Goal: Information Seeking & Learning: Learn about a topic

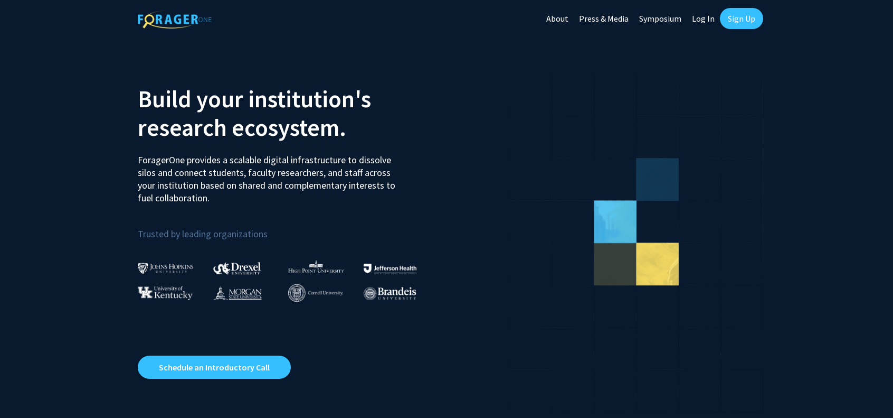
click at [699, 16] on link "Log In" at bounding box center [703, 18] width 33 height 37
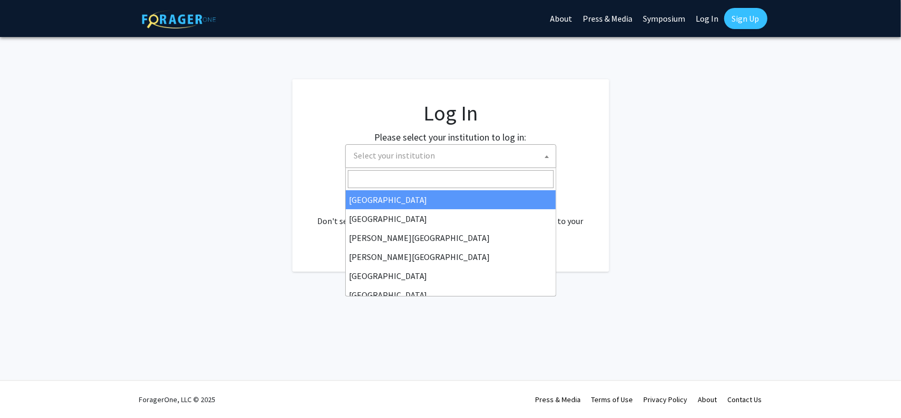
drag, startPoint x: 417, startPoint y: 164, endPoint x: 398, endPoint y: 248, distance: 86.1
click at [417, 164] on span "Select your institution" at bounding box center [453, 156] width 206 height 22
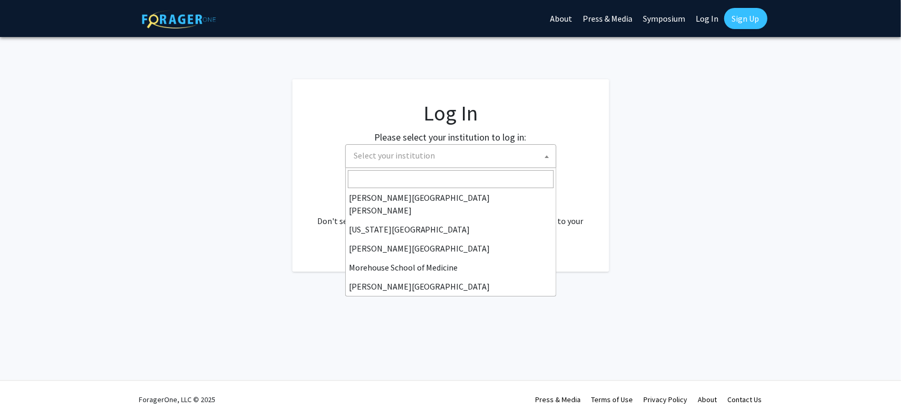
scroll to position [211, 0]
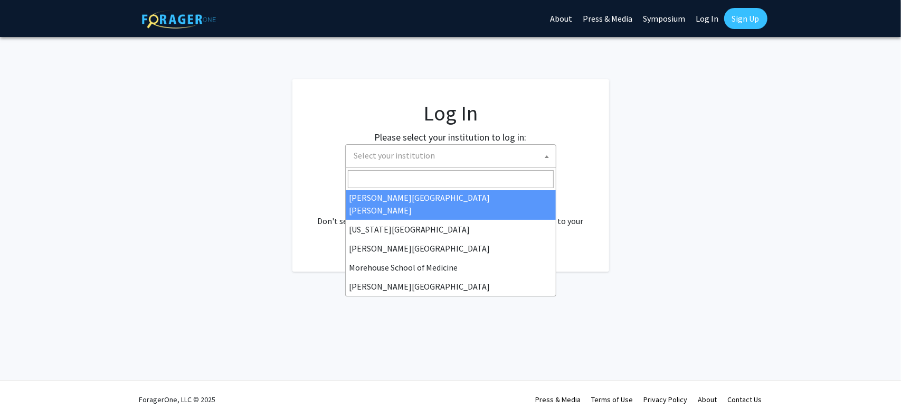
select select "1"
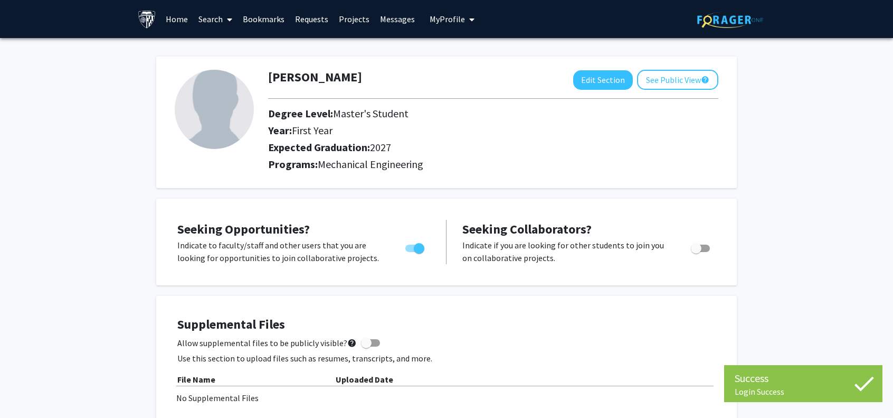
click at [216, 23] on link "Search" at bounding box center [215, 19] width 44 height 37
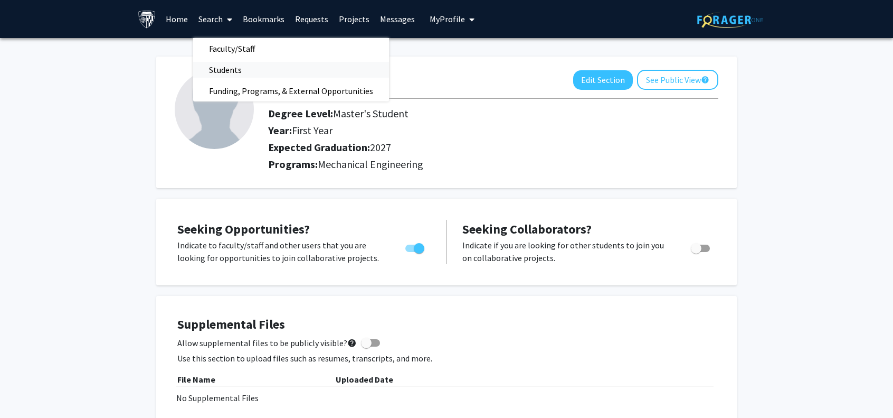
click at [232, 69] on span "Students" at bounding box center [225, 69] width 64 height 21
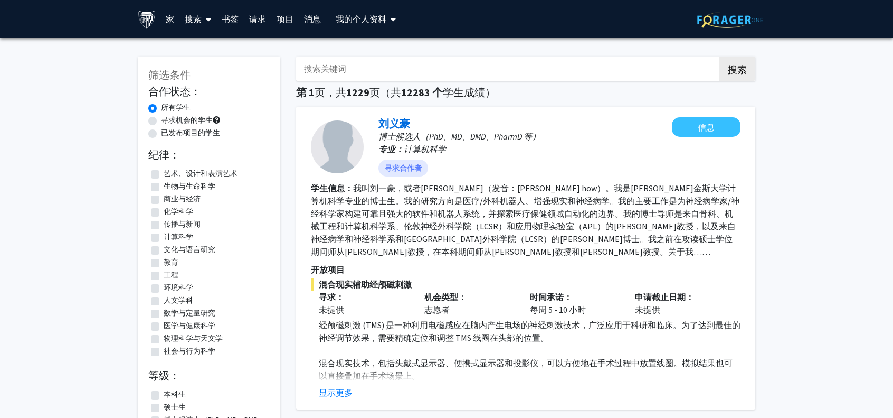
scroll to position [106, 0]
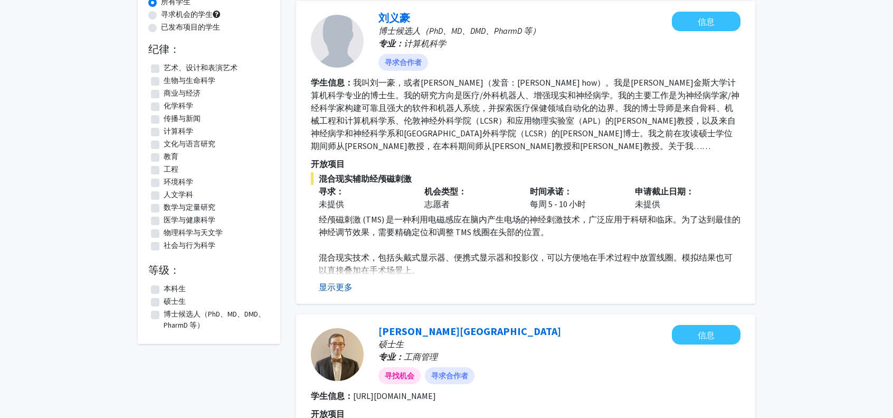
click at [340, 285] on font "显示更多" at bounding box center [336, 286] width 34 height 11
click at [346, 287] on font "显示更多" at bounding box center [336, 286] width 34 height 11
click at [381, 269] on font "混合现实技术，包括头戴式显示器、便携式显示器和投影仪，可以方便地在手术过程中放置​​线圈。模拟结果也可以直接叠加在手术场景上。" at bounding box center [526, 263] width 414 height 23
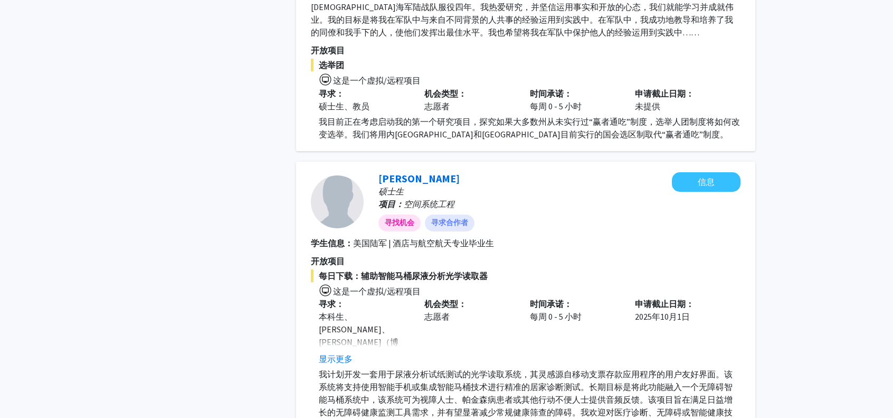
scroll to position [898, 0]
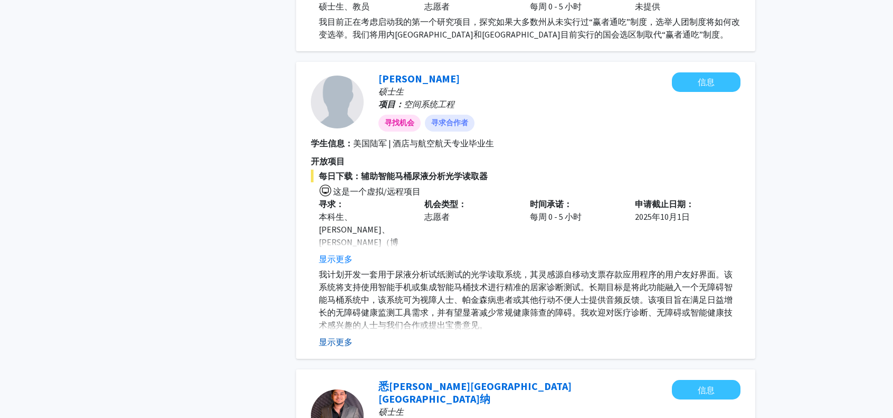
click at [329, 339] on font "显示更多" at bounding box center [336, 341] width 34 height 11
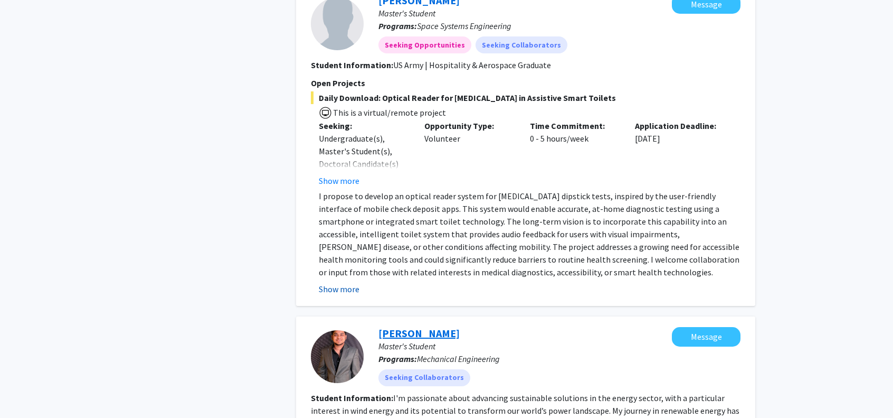
scroll to position [1109, 0]
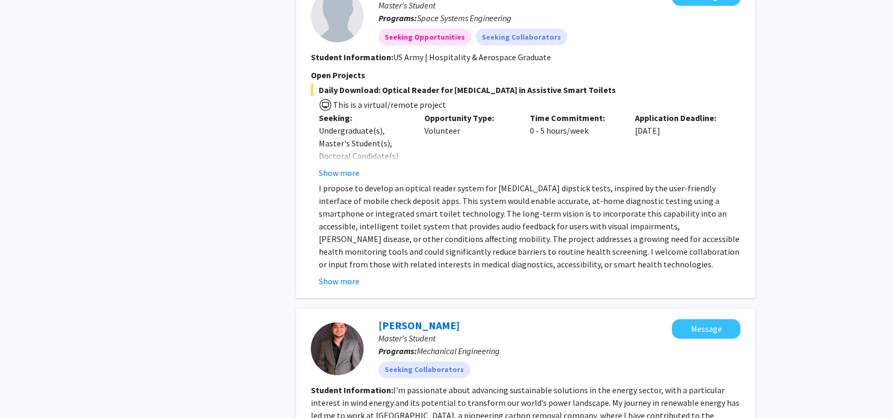
click at [346, 275] on button "Show more" at bounding box center [339, 281] width 41 height 13
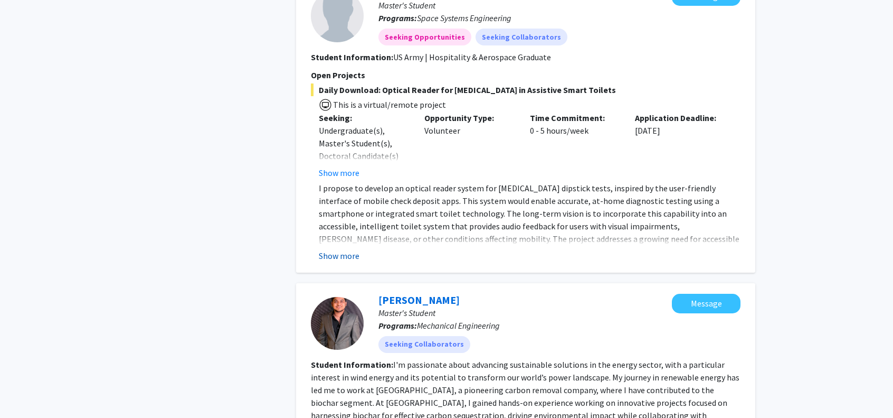
click at [352, 249] on button "Show more" at bounding box center [339, 255] width 41 height 13
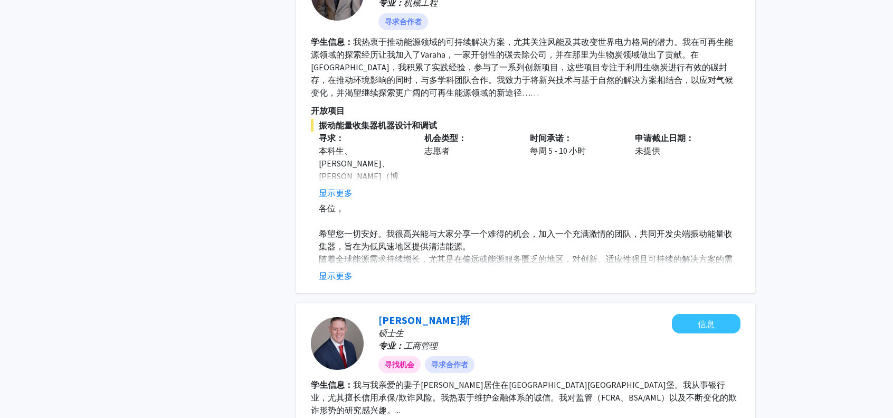
scroll to position [1320, 0]
click at [343, 269] on font "显示更多" at bounding box center [336, 274] width 34 height 11
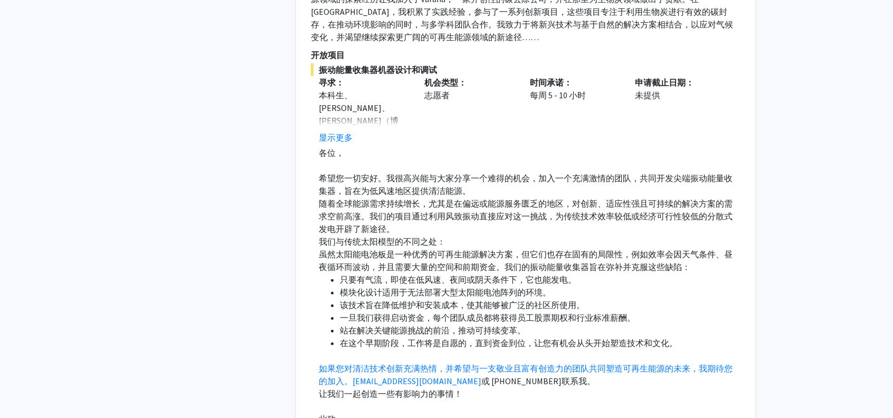
scroll to position [1373, 0]
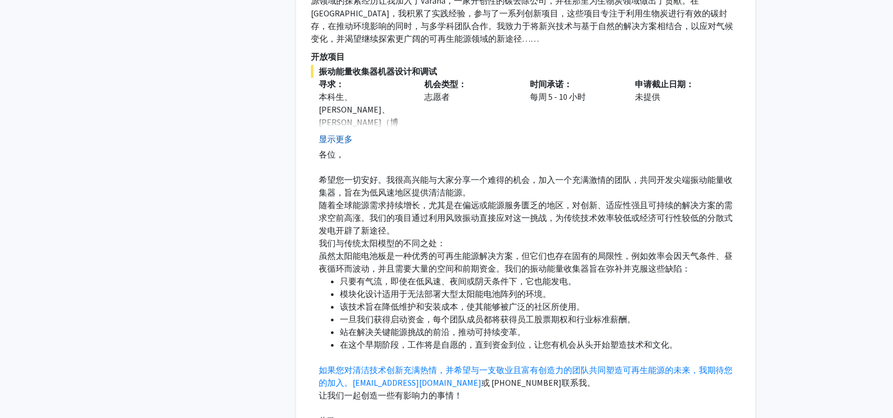
click at [333, 134] on font "显示更多" at bounding box center [336, 139] width 34 height 11
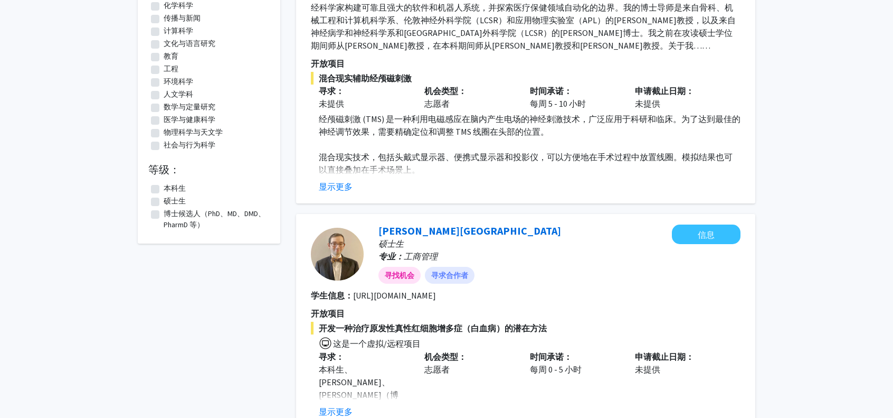
scroll to position [211, 0]
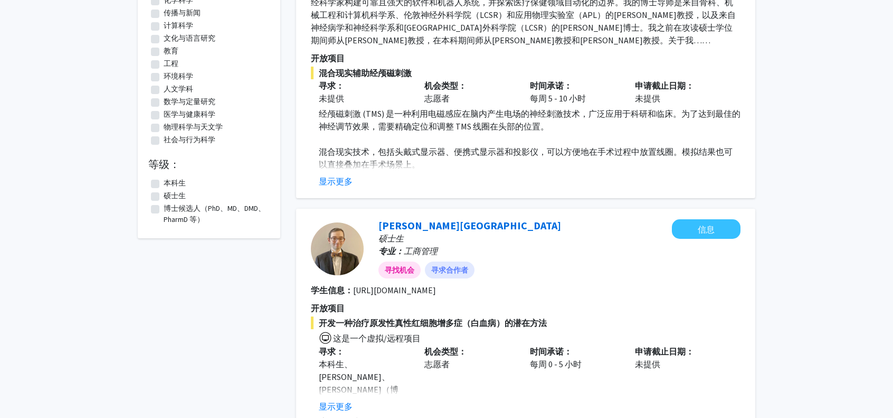
click at [164, 194] on label "硕士生" at bounding box center [175, 195] width 22 height 11
click at [164, 194] on input "硕士生" at bounding box center [167, 193] width 7 height 7
checkbox input "true"
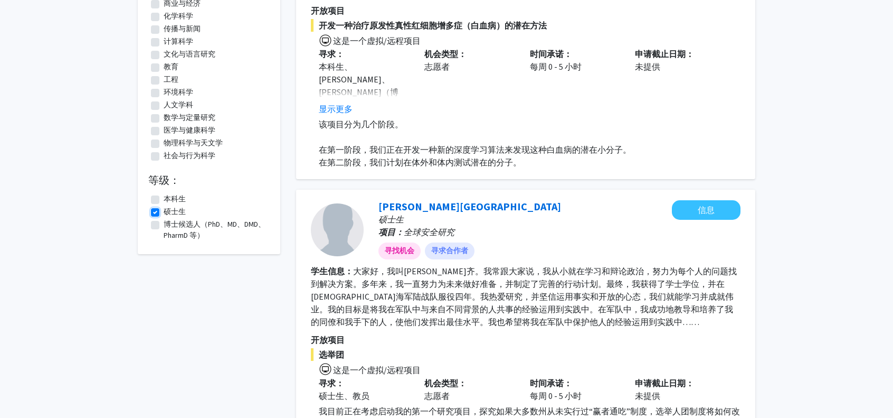
scroll to position [106, 0]
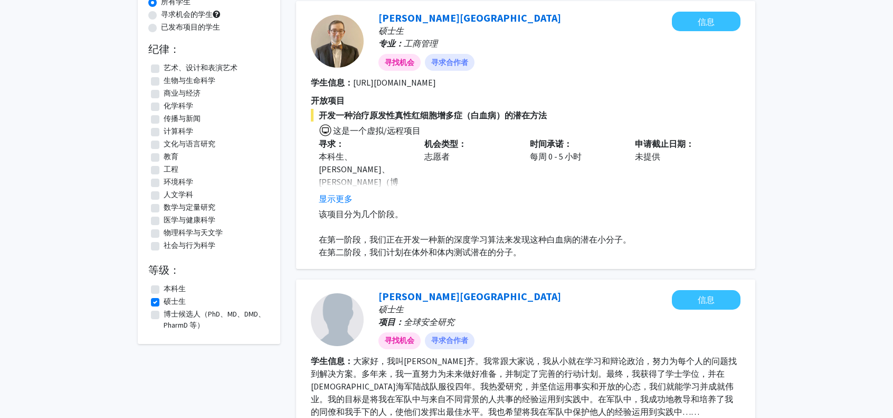
click at [164, 169] on label "工程" at bounding box center [171, 169] width 15 height 11
click at [164, 169] on input "工程" at bounding box center [167, 167] width 7 height 7
checkbox input "true"
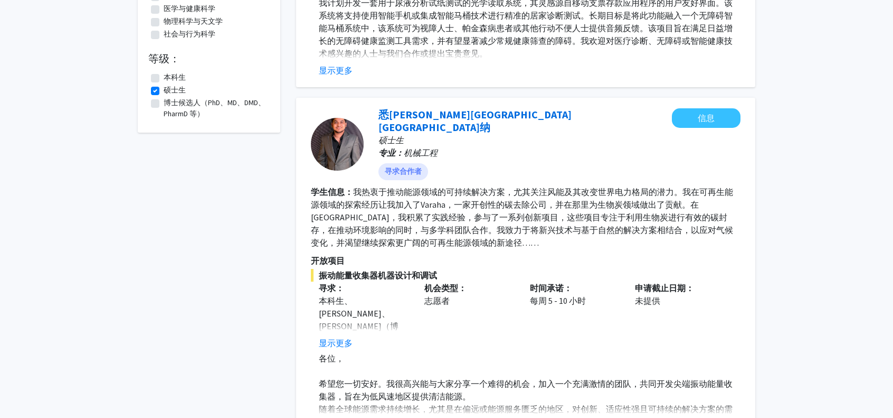
scroll to position [370, 0]
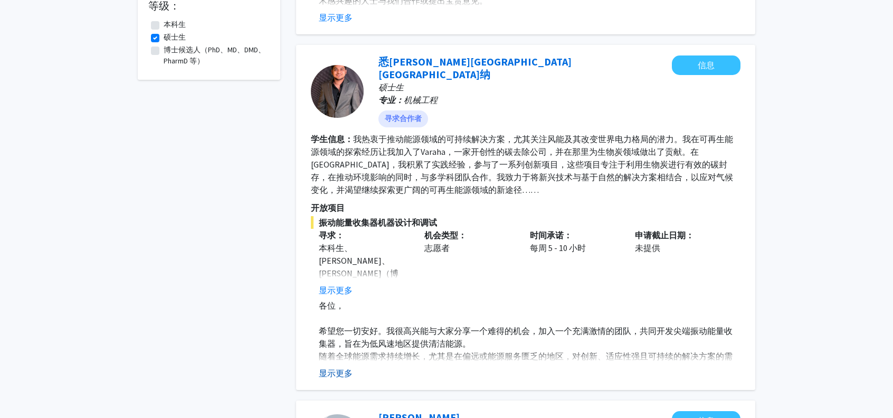
click at [337, 367] on font "显示更多" at bounding box center [336, 372] width 34 height 11
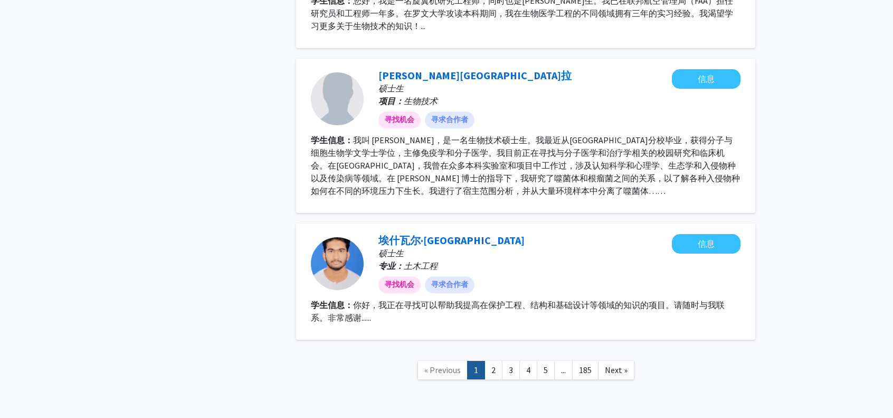
scroll to position [1890, 0]
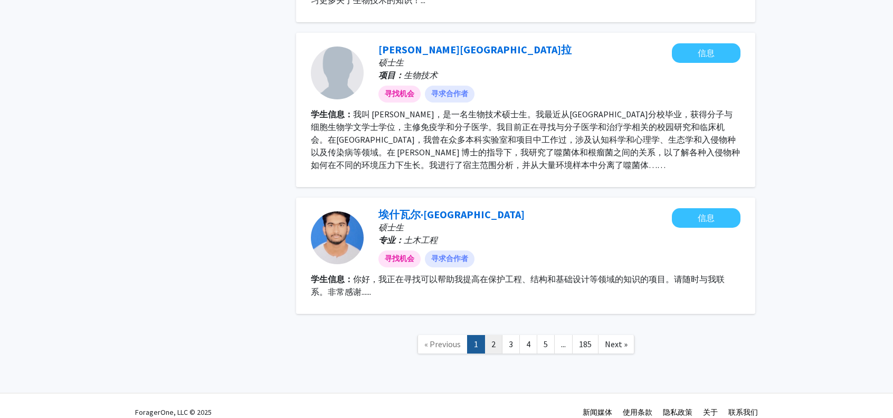
click at [493, 335] on link "2" at bounding box center [494, 344] width 18 height 18
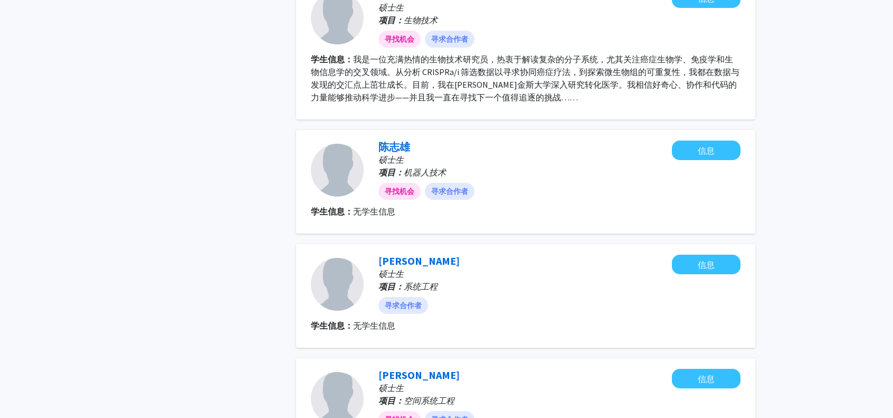
scroll to position [1138, 0]
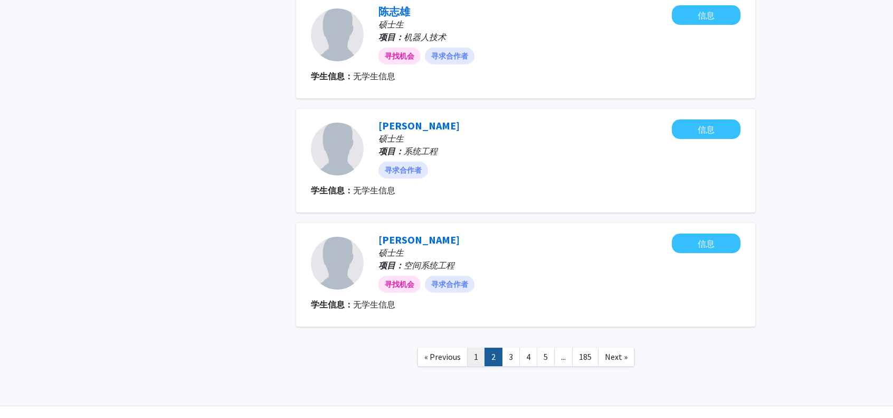
click at [475, 347] on link "1" at bounding box center [476, 356] width 18 height 18
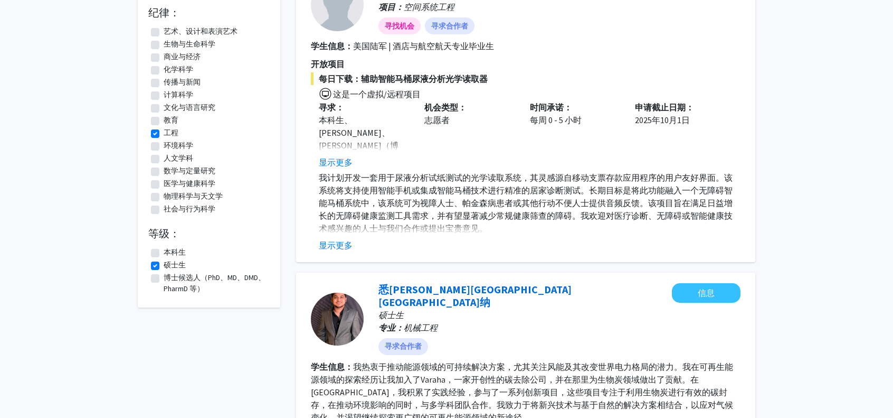
scroll to position [158, 0]
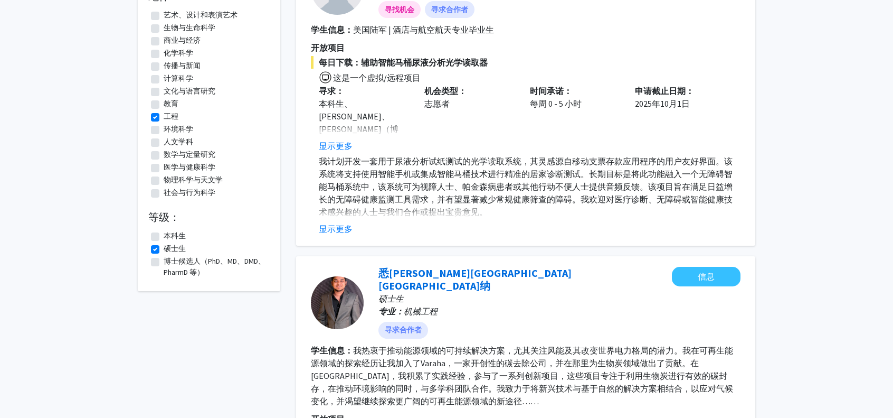
click at [164, 248] on label "硕士生" at bounding box center [175, 248] width 22 height 11
click at [164, 248] on input "硕士生" at bounding box center [167, 246] width 7 height 7
checkbox input "false"
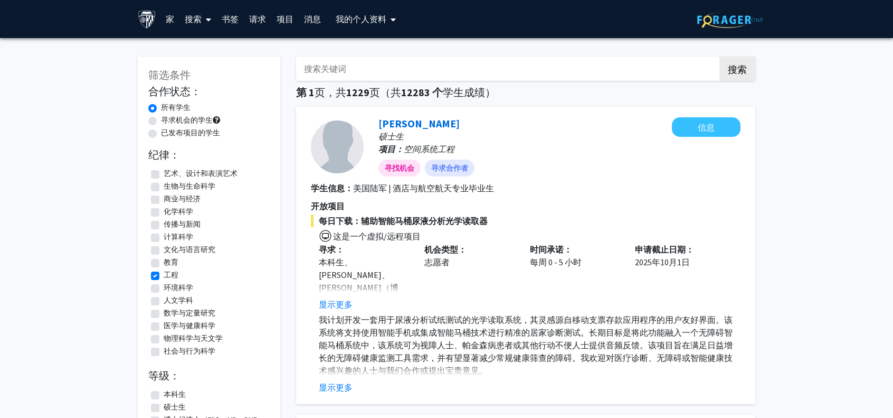
click at [181, 18] on link "搜索" at bounding box center [198, 19] width 37 height 37
click at [219, 48] on font "教职员工" at bounding box center [212, 48] width 34 height 11
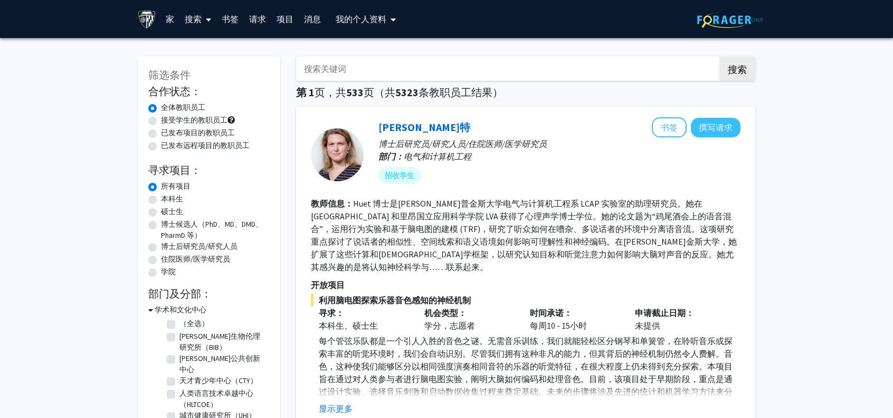
click at [161, 213] on label "硕士生" at bounding box center [172, 211] width 22 height 11
click at [161, 213] on input "硕士生" at bounding box center [164, 209] width 7 height 7
radio input "true"
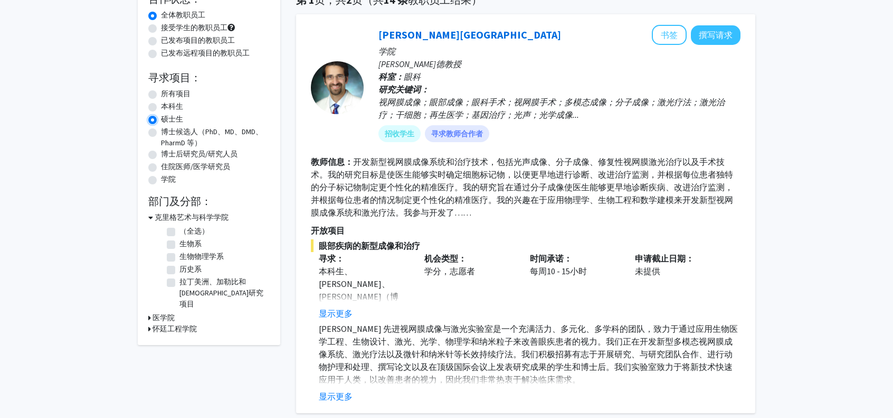
scroll to position [106, 0]
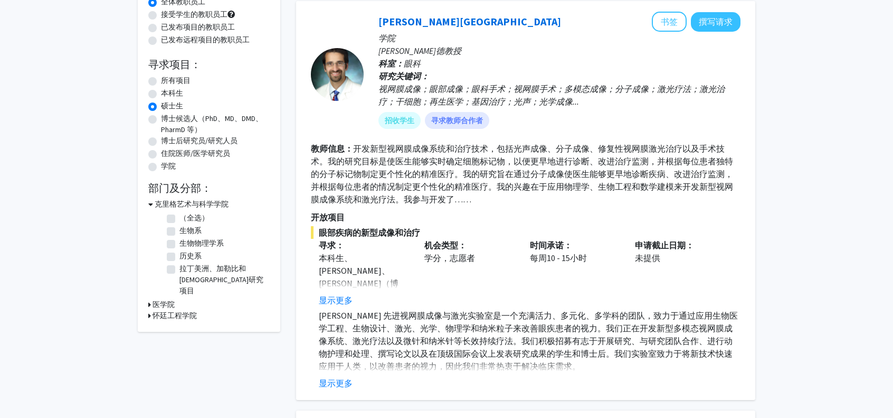
click at [147, 303] on div "筛选条件 合作状态： 合作状态 全体教职员工 合作状态 接受学生的教职员工 合作状态 已发布项目的教职员工 合作状态 已发布远程项目的教职员工 寻求项目： 项…" at bounding box center [209, 141] width 143 height 381
click at [150, 310] on div "怀廷工程学院" at bounding box center [208, 315] width 121 height 11
click at [149, 310] on icon at bounding box center [149, 315] width 3 height 11
click at [180, 324] on label "（全选）" at bounding box center [195, 329] width 30 height 11
click at [180, 324] on input "（全选）" at bounding box center [183, 327] width 7 height 7
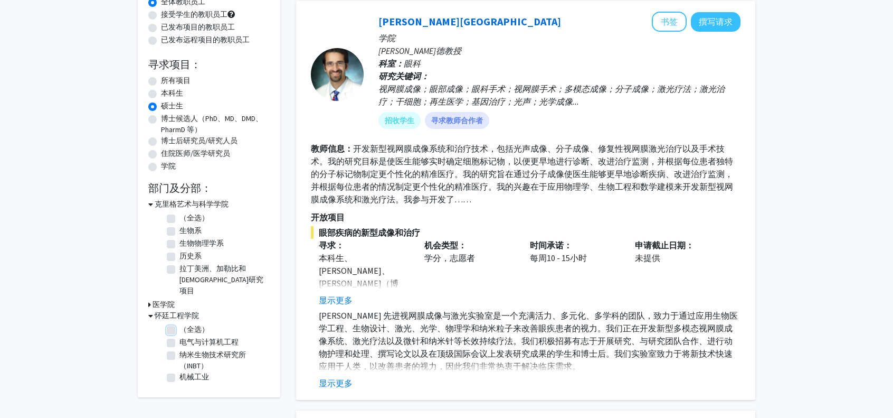
checkbox input "true"
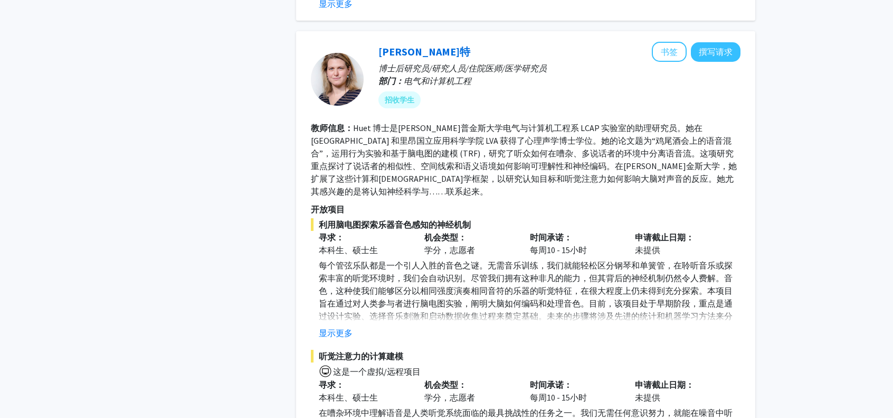
scroll to position [1901, 0]
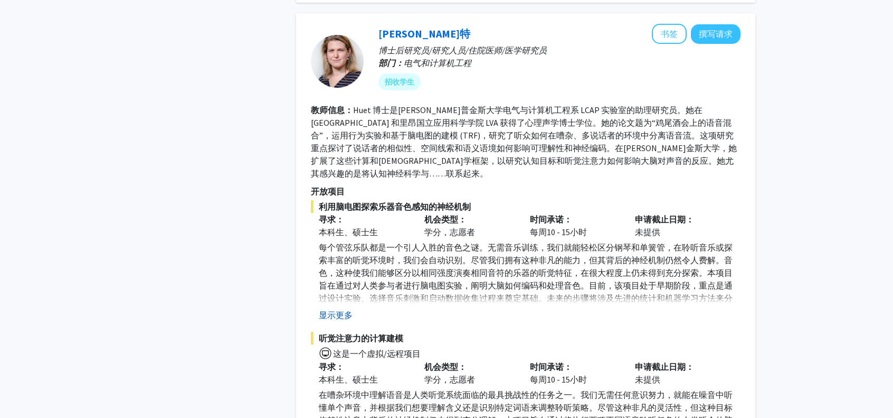
click at [341, 309] on font "显示更多" at bounding box center [336, 314] width 34 height 11
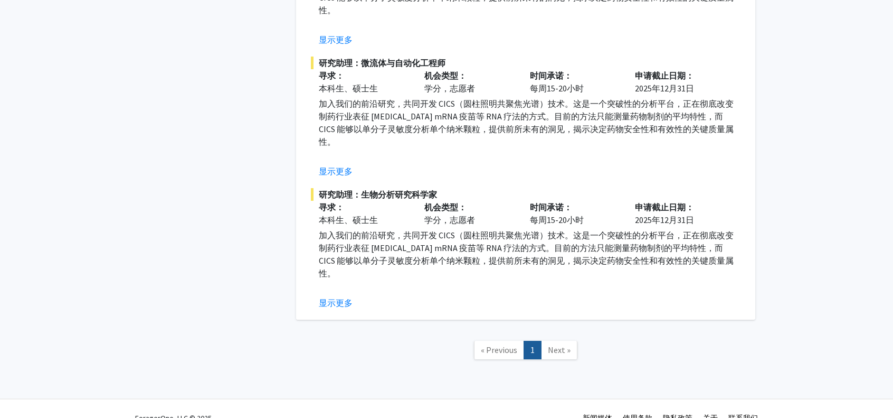
scroll to position [2911, 0]
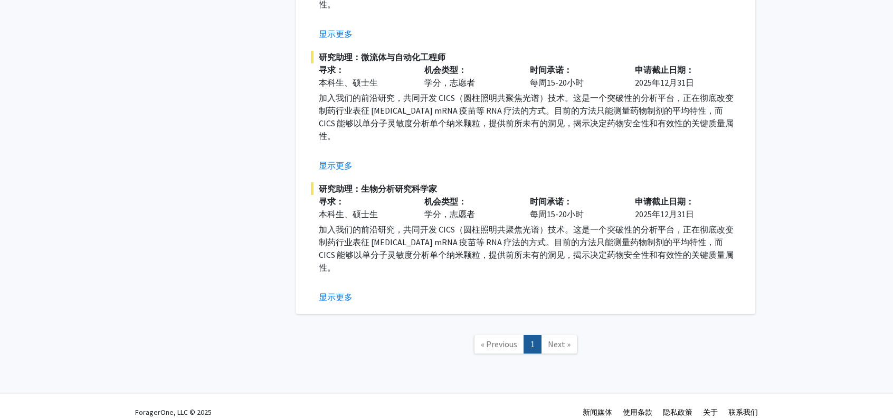
click at [558, 338] on span "Next »" at bounding box center [559, 343] width 23 height 11
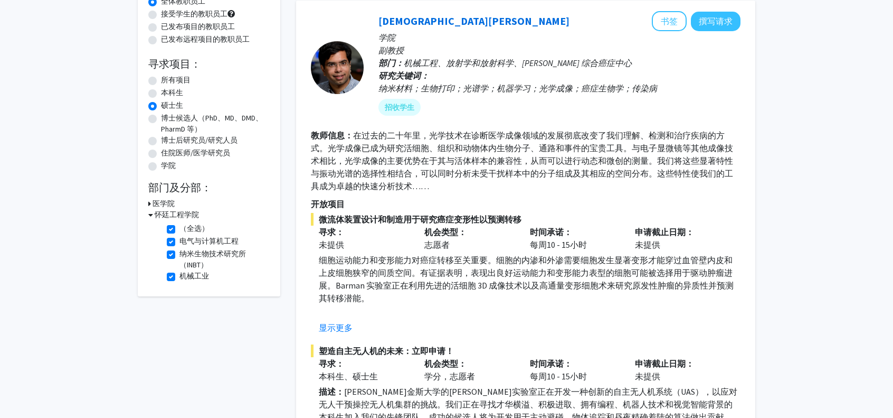
scroll to position [7, 0]
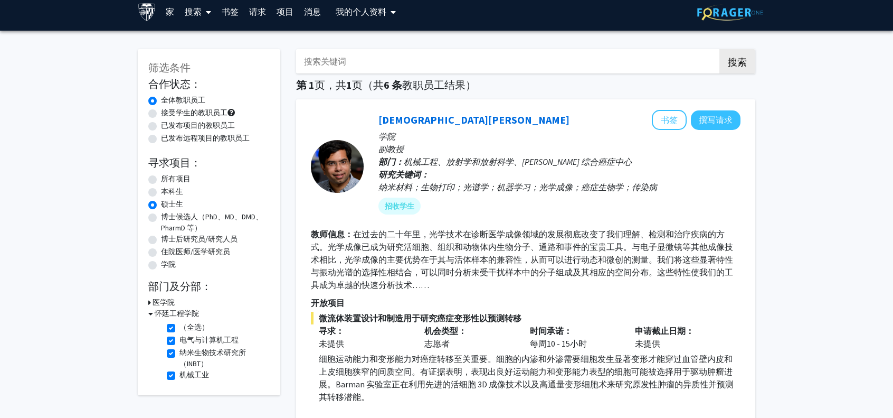
click at [161, 178] on label "所有项目" at bounding box center [176, 178] width 30 height 11
click at [161, 178] on input "所有项目" at bounding box center [164, 176] width 7 height 7
radio input "true"
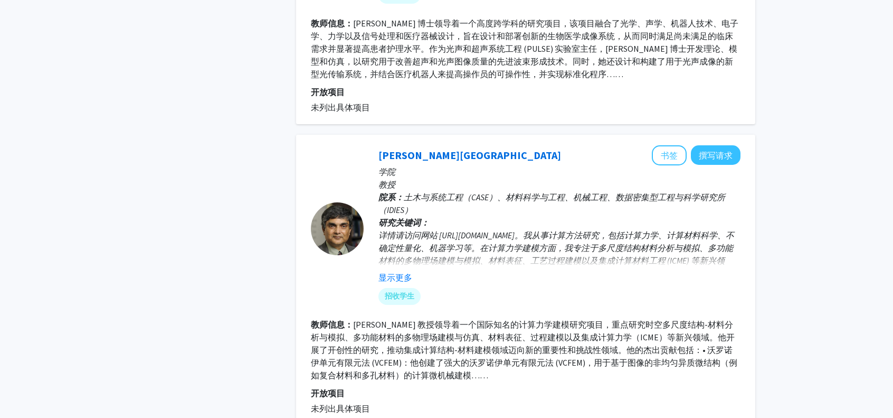
scroll to position [3735, 0]
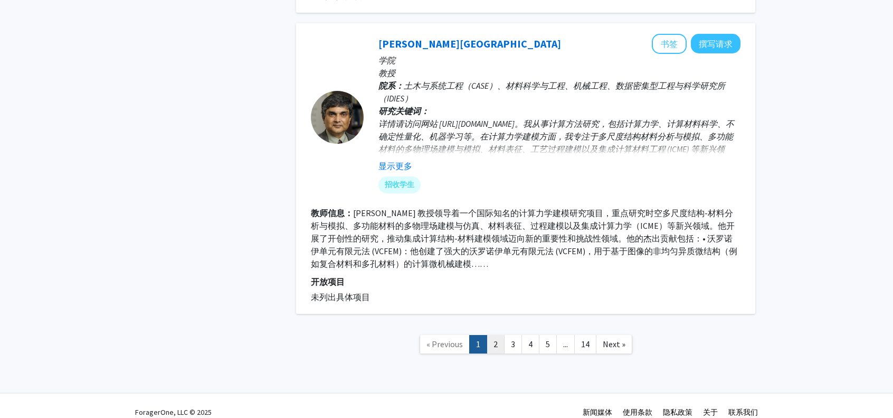
click at [491, 335] on link "2" at bounding box center [496, 344] width 18 height 18
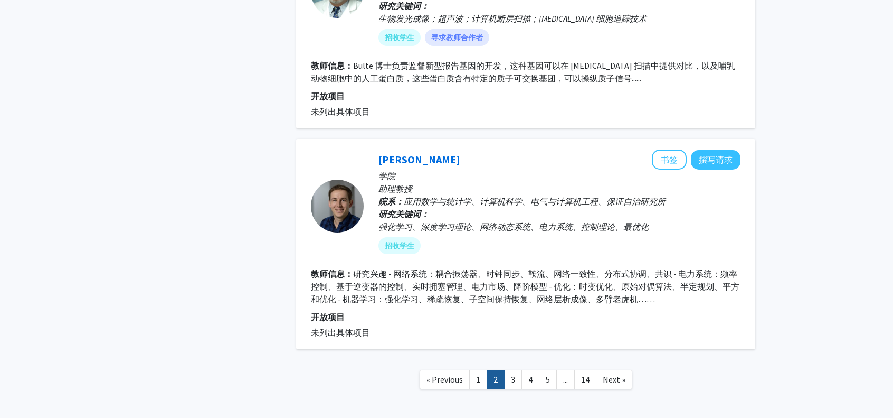
scroll to position [2270, 0]
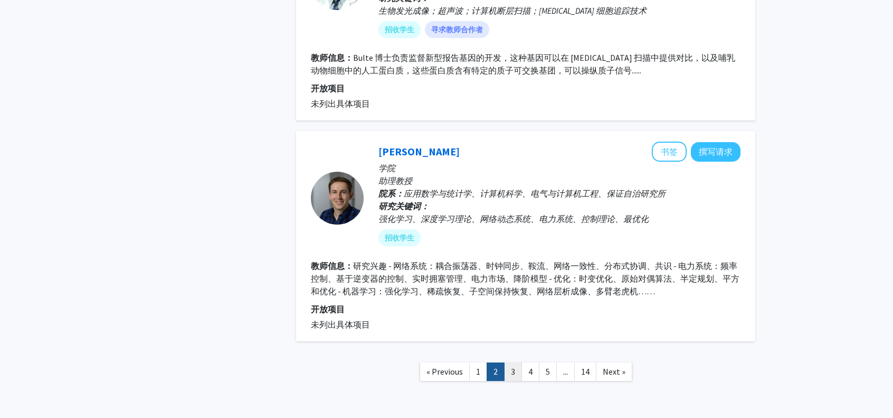
click at [515, 368] on link "3" at bounding box center [513, 371] width 18 height 18
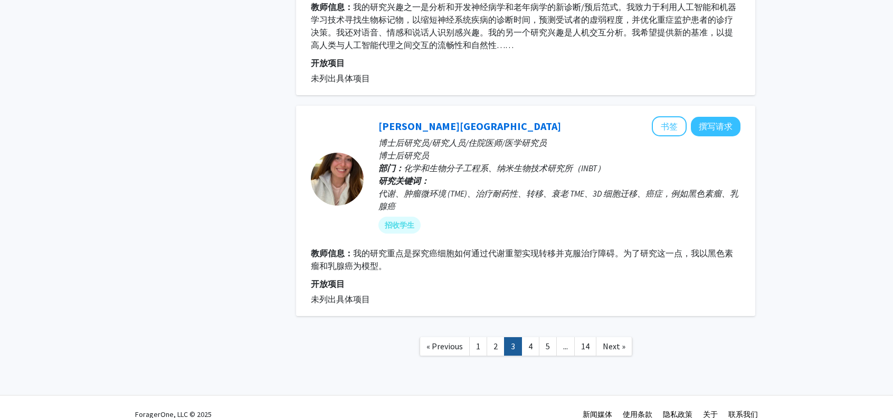
scroll to position [2256, 0]
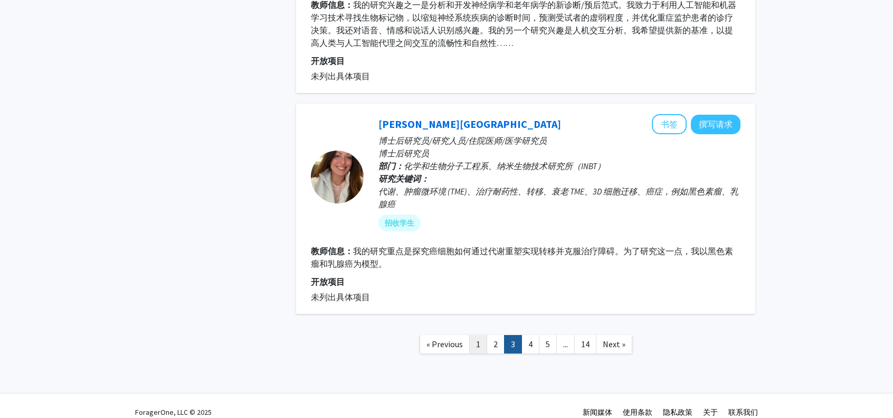
click at [475, 335] on link "1" at bounding box center [478, 344] width 18 height 18
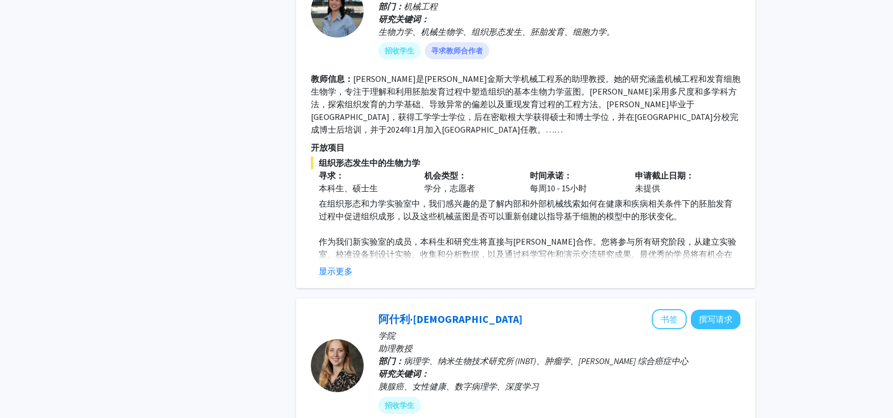
scroll to position [1003, 0]
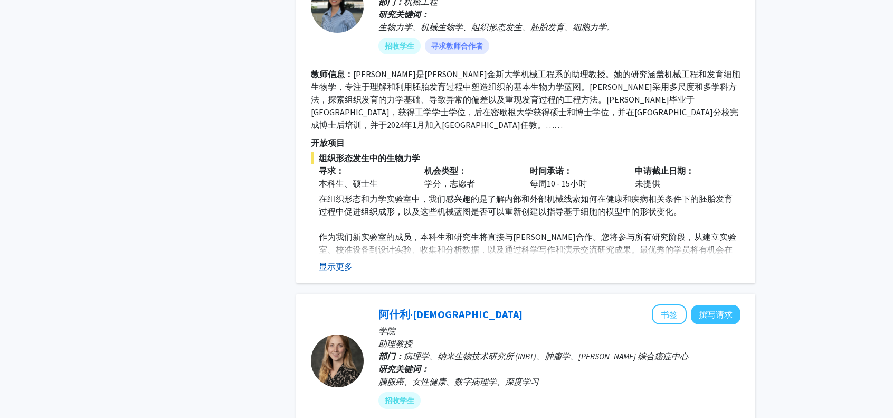
click at [331, 270] on font "显示更多" at bounding box center [336, 266] width 34 height 11
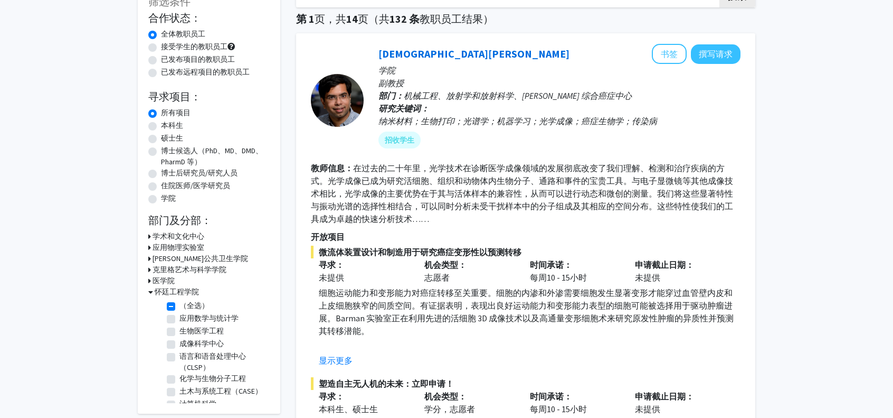
scroll to position [158, 0]
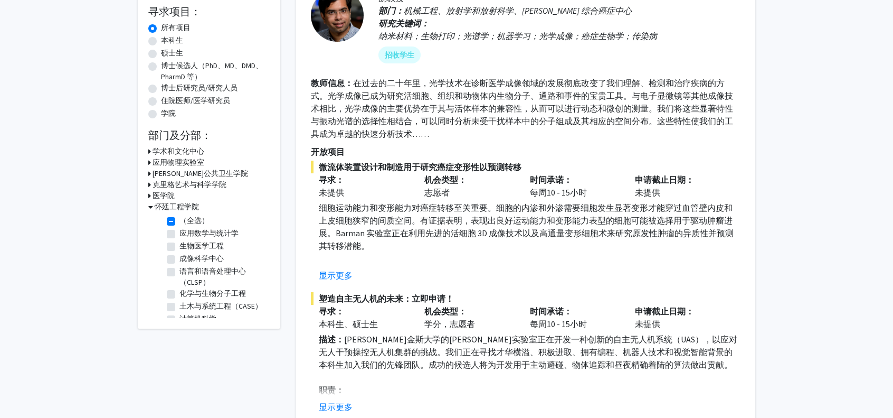
click at [180, 222] on label "（全选）" at bounding box center [195, 220] width 30 height 11
click at [180, 222] on input "（全选）" at bounding box center [183, 218] width 7 height 7
checkbox input "false"
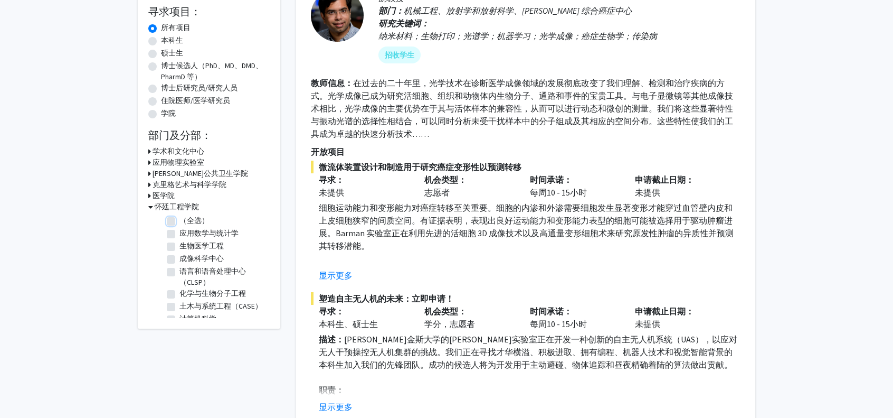
checkbox input "false"
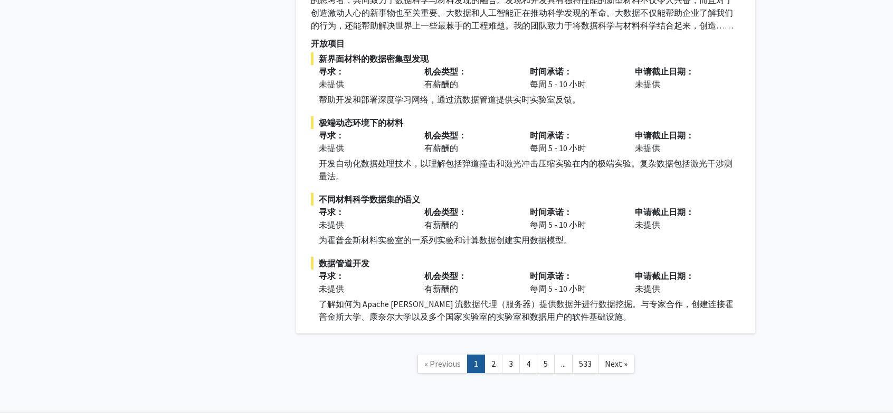
scroll to position [4910, 0]
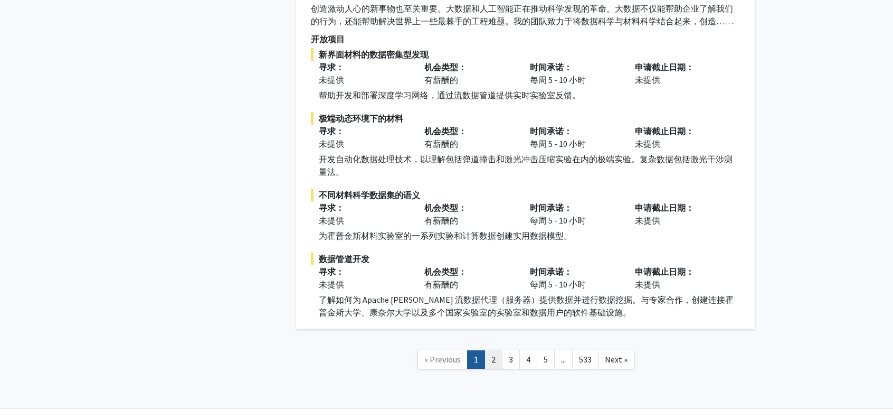
click at [501, 350] on link "2" at bounding box center [494, 359] width 18 height 18
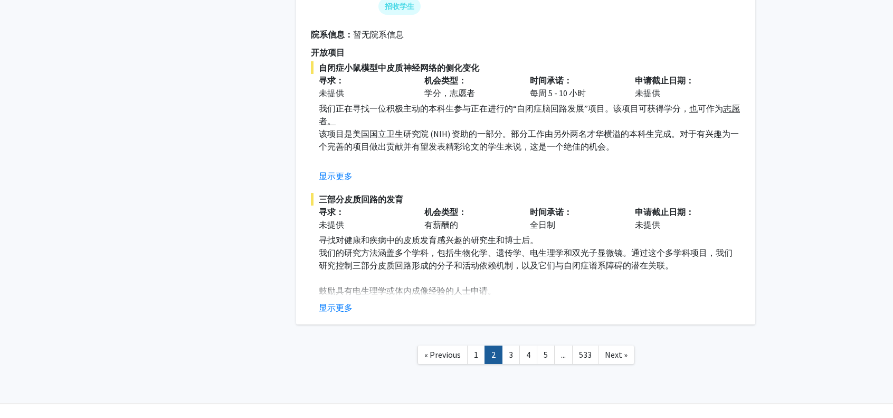
scroll to position [3466, 0]
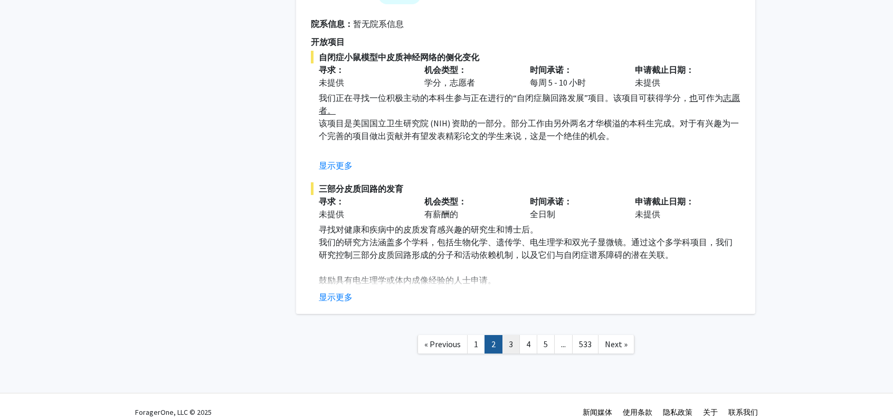
click at [510, 335] on link "3" at bounding box center [511, 344] width 18 height 18
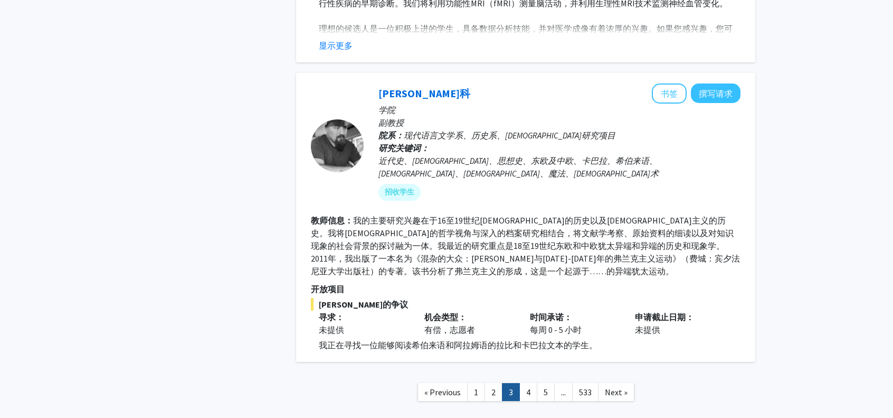
scroll to position [3221, 0]
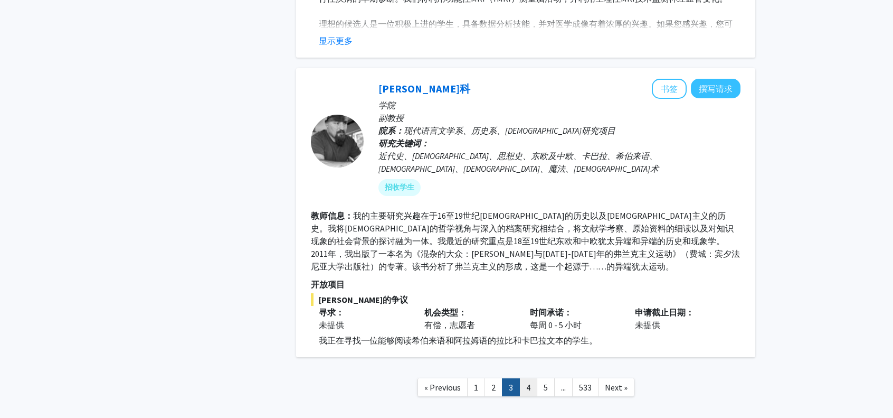
click at [523, 378] on link "4" at bounding box center [529, 387] width 18 height 18
